Goal: Task Accomplishment & Management: Manage account settings

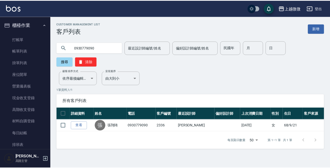
scroll to position [673, 0]
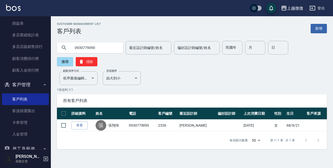
drag, startPoint x: 107, startPoint y: 45, endPoint x: 0, endPoint y: 37, distance: 107.4
click at [0, 37] on div "上越微微 登出 櫃檯作業 打帳單 帳單列表 掛單列表 座位開單 營業儀表板 現金收支登錄 高階收支登錄 材料自購登錄 每日結帳 排班表 現場電腦打卡 掃碼打卡…" at bounding box center [166, 84] width 333 height 168
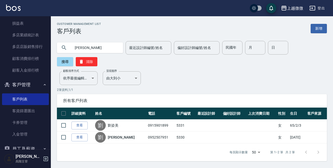
drag, startPoint x: 97, startPoint y: 48, endPoint x: 0, endPoint y: 70, distance: 99.8
click at [0, 37] on div "上越微微 登出 櫃檯作業 打帳單 帳單列表 掛單列表 座位開單 營業儀表板 現金收支登錄 高階收支登錄 材料自購登錄 每日結帳 排班表 現場電腦打卡 掃碼打卡…" at bounding box center [166, 84] width 333 height 168
type input "劉"
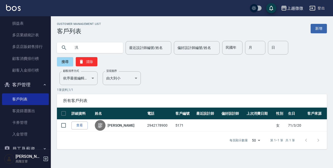
click at [27, 39] on div "上越微微 登出 櫃檯作業 打帳單 帳單列表 掛單列表 座位開單 營業儀表板 現金收支登錄 高階收支登錄 材料自購登錄 每日結帳 排班表 現場電腦打卡 掃碼打卡…" at bounding box center [166, 84] width 333 height 168
type input "可以改"
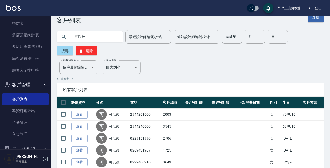
scroll to position [0, 0]
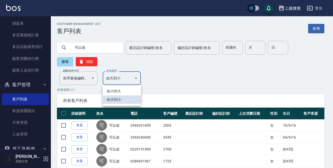
click at [113, 89] on li "由小到大" at bounding box center [122, 91] width 38 height 8
type input "ASC"
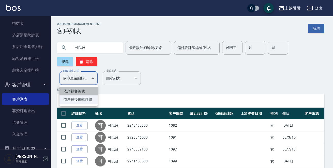
click at [75, 89] on li "依序顧客編號" at bounding box center [78, 91] width 38 height 8
type input "NO"
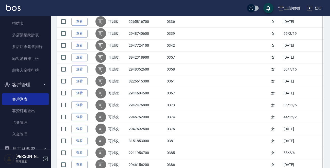
scroll to position [571, 0]
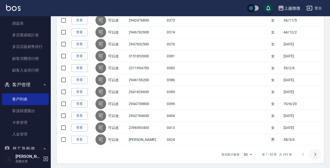
click at [318, 152] on icon "Go to next page" at bounding box center [316, 155] width 6 height 6
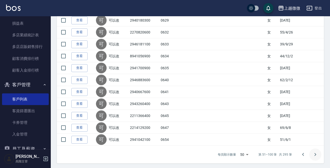
click at [314, 154] on icon "Go to next page" at bounding box center [316, 155] width 6 height 6
click at [314, 152] on icon "Go to next page" at bounding box center [316, 155] width 6 height 6
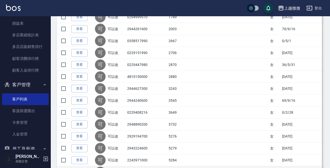
scroll to position [546, 0]
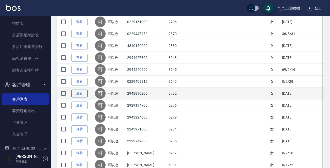
click at [75, 90] on link "查看" at bounding box center [79, 94] width 16 height 8
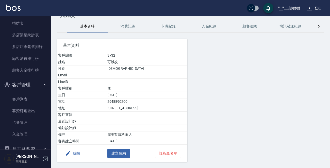
scroll to position [32, 0]
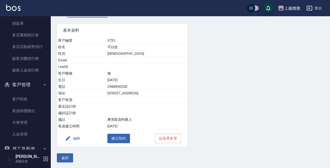
click at [74, 137] on button "編輯" at bounding box center [73, 138] width 20 height 9
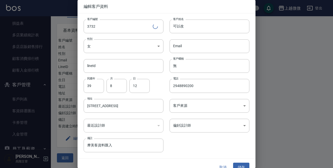
drag, startPoint x: 208, startPoint y: 28, endPoint x: 21, endPoint y: 38, distance: 187.3
click at [54, 26] on div "編輯客戶資料 客戶編號 3732 ​ 客戶編號 客戶姓名 可以改 客戶姓名 性別 女 [DEMOGRAPHIC_DATA] 性別 Email Email li…" at bounding box center [166, 84] width 333 height 168
type input "[PERSON_NAME]"
drag, startPoint x: 198, startPoint y: 82, endPoint x: 0, endPoint y: 81, distance: 197.7
click at [56, 76] on div "編輯客戶資料 客戶編號 3732 ​ 客戶編號 客戶姓名 [PERSON_NAME] 客戶姓名 性別 女 [DEMOGRAPHIC_DATA] 性別 Emai…" at bounding box center [166, 84] width 333 height 168
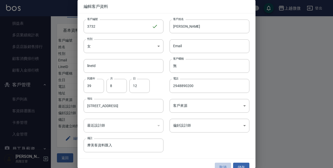
click at [220, 164] on button "取消" at bounding box center [223, 167] width 16 height 9
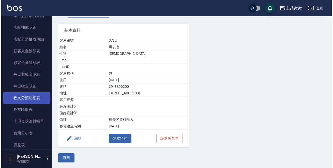
scroll to position [546, 0]
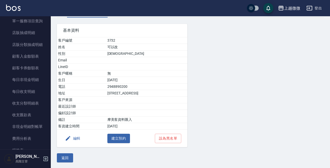
click at [72, 140] on button "編輯" at bounding box center [73, 138] width 20 height 9
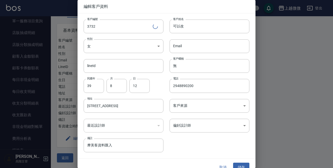
drag, startPoint x: 189, startPoint y: 25, endPoint x: 80, endPoint y: 7, distance: 111.0
click at [90, 7] on div "編輯客戶資料 客戶編號 3732 ​ 客戶編號 客戶姓名 可以改 客戶姓名 性別 女 [DEMOGRAPHIC_DATA] 性別 Email Email li…" at bounding box center [167, 84] width 178 height 168
type input "[PERSON_NAME]"
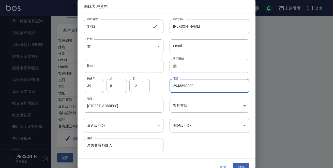
drag, startPoint x: 191, startPoint y: 90, endPoint x: 39, endPoint y: 62, distance: 154.0
click at [72, 71] on div "編輯客戶資料 客戶編號 3732 ​ 客戶編號 客戶姓名 [PERSON_NAME] 客戶姓名 性別 女 [DEMOGRAPHIC_DATA] 性別 Emai…" at bounding box center [166, 84] width 333 height 168
type input "0229417747"
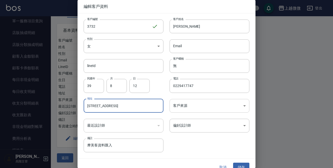
drag, startPoint x: 108, startPoint y: 106, endPoint x: 202, endPoint y: 106, distance: 94.0
click at [202, 106] on div "客戶編號 3732 ​ 客戶編號 客戶姓名 [PERSON_NAME] 客戶姓名 性別 女 [DEMOGRAPHIC_DATA] 性別 Email Email…" at bounding box center [164, 82] width 172 height 139
type input "[STREET_ADDRESS]"
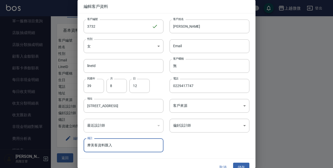
drag, startPoint x: 100, startPoint y: 143, endPoint x: 7, endPoint y: 134, distance: 93.5
click at [7, 132] on div "編輯客戶資料 客戶編號 3732 ​ 客戶編號 客戶姓名 [PERSON_NAME] 客戶姓名 性別 女 [DEMOGRAPHIC_DATA] 性別 Emai…" at bounding box center [166, 84] width 333 height 168
click at [98, 82] on input "39" at bounding box center [94, 86] width 20 height 14
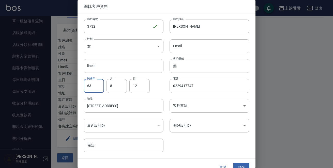
type input "63"
type input "2"
type input "14"
click at [195, 129] on body "上越微微 登出 櫃檯作業 打帳單 帳單列表 掛單列表 座位開單 營業儀表板 現金收支登錄 高階收支登錄 材料自購登錄 每日結帳 排班表 現場電腦打卡 掃碼打卡…" at bounding box center [166, 68] width 333 height 200
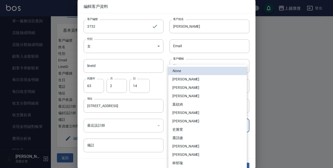
click at [181, 121] on li "[PERSON_NAME]" at bounding box center [207, 121] width 79 height 8
type input "61c4e8fb-c921-4bbb-96ba-b58ab6e9ebdb"
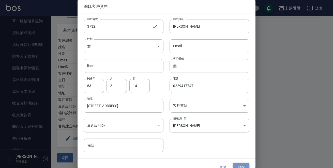
click at [242, 165] on button "儲存" at bounding box center [241, 167] width 16 height 9
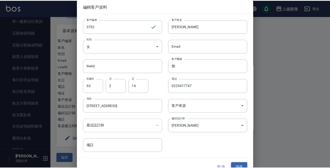
scroll to position [0, 0]
